Goal: Task Accomplishment & Management: Use online tool/utility

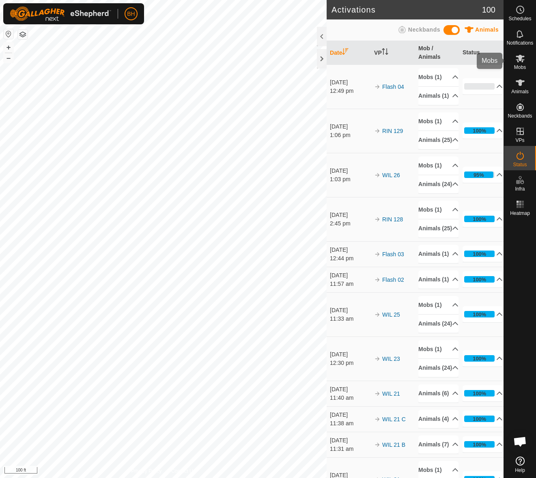
click at [524, 66] on span "Mobs" at bounding box center [520, 67] width 12 height 5
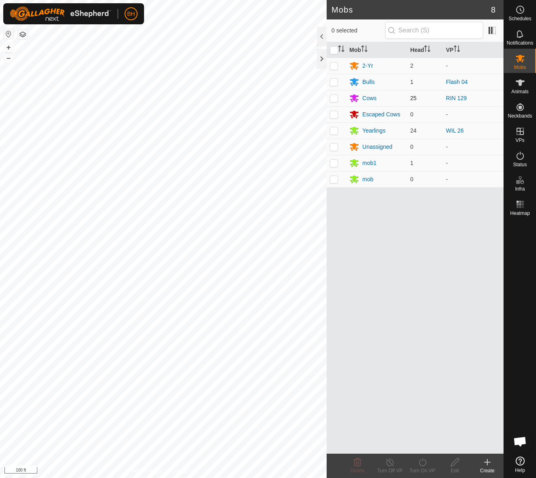
click at [338, 98] on p-tablecheckbox at bounding box center [334, 98] width 8 height 6
checkbox input "true"
click at [420, 465] on icon at bounding box center [422, 463] width 7 height 8
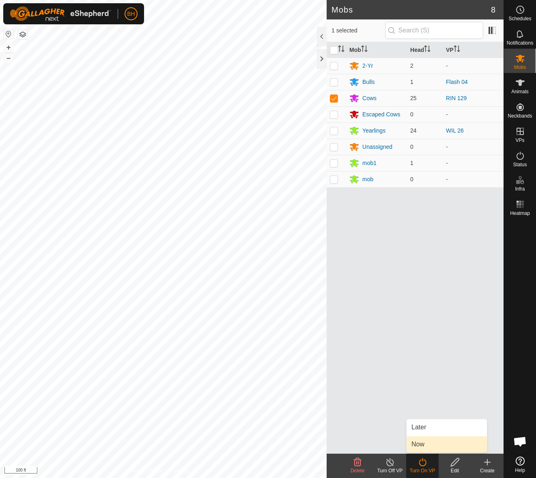
click at [425, 446] on link "Now" at bounding box center [447, 445] width 80 height 16
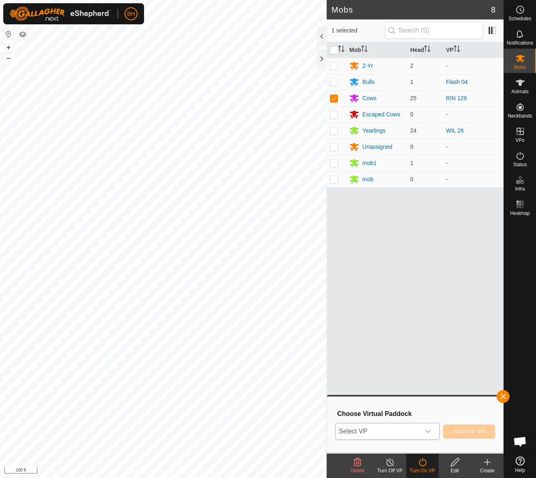
click at [424, 433] on div "dropdown trigger" at bounding box center [428, 432] width 16 height 16
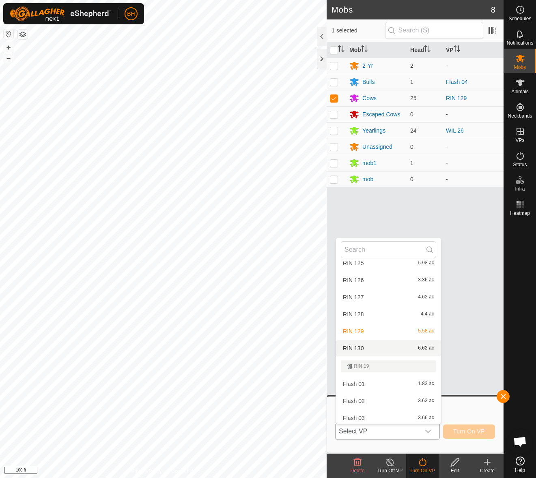
scroll to position [336, 0]
click at [377, 355] on li "RIN 130 6.62 ac" at bounding box center [388, 349] width 105 height 16
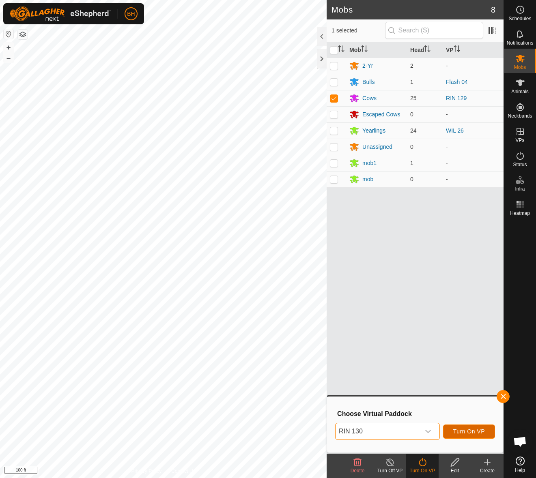
click at [472, 432] on span "Turn On VP" at bounding box center [469, 432] width 32 height 6
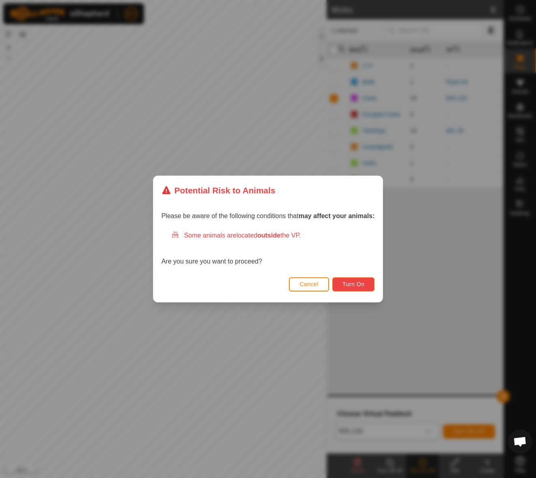
click at [371, 287] on button "Turn On" at bounding box center [353, 285] width 42 height 14
